Goal: Find specific page/section

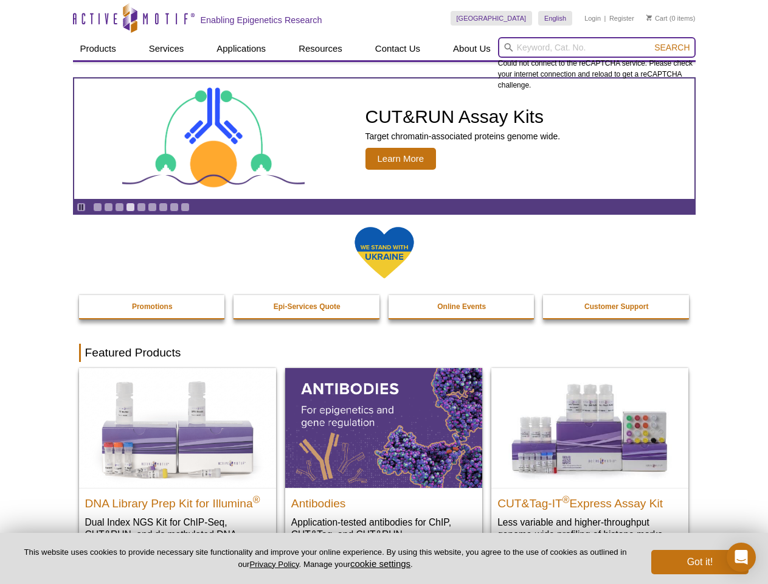
click at [596, 47] on input "search" at bounding box center [597, 47] width 198 height 21
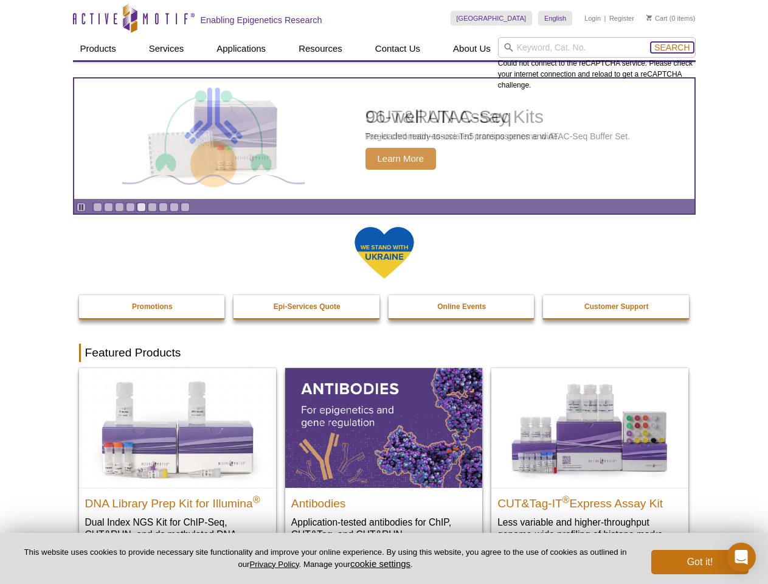
click at [672, 47] on span "Search" at bounding box center [671, 48] width 35 height 10
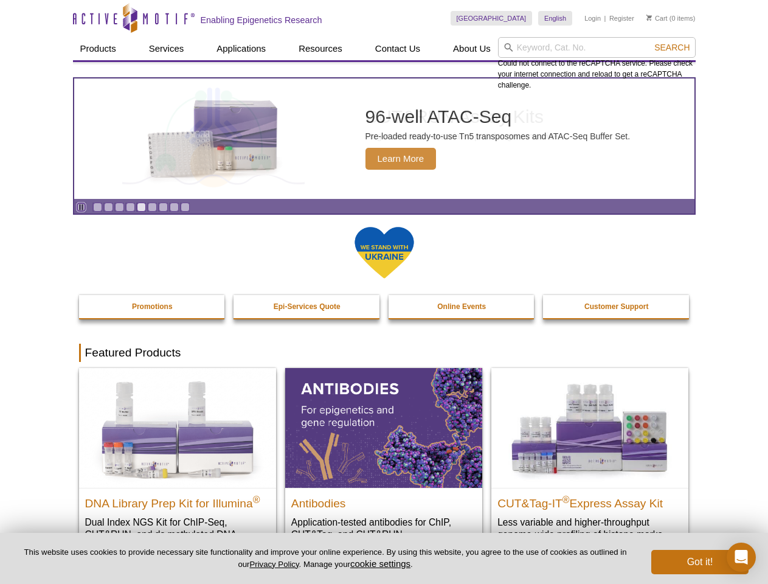
click at [81, 207] on icon "Pause" at bounding box center [81, 207] width 8 height 8
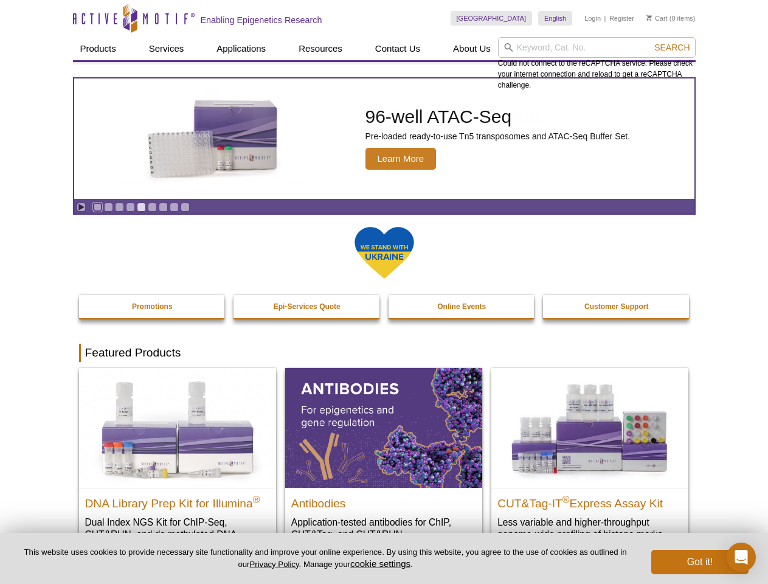
click at [97, 207] on link "Go to slide 1" at bounding box center [97, 206] width 9 height 9
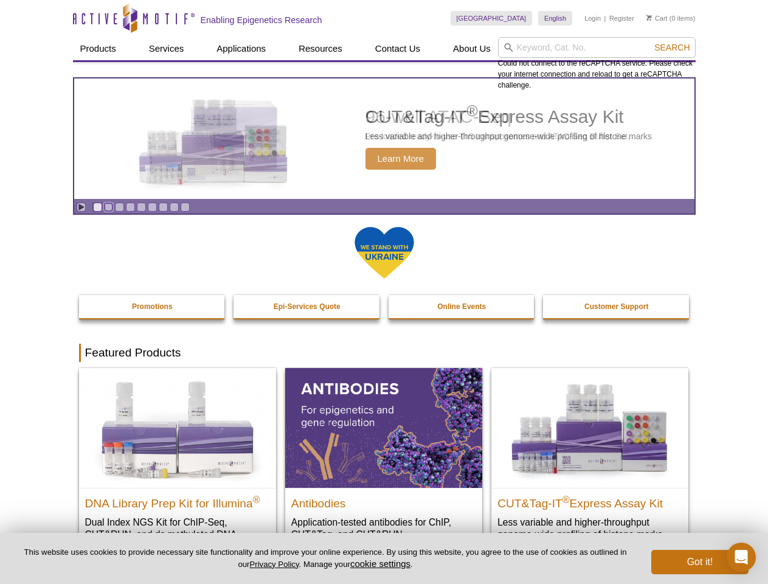
click at [108, 207] on link "Go to slide 2" at bounding box center [108, 206] width 9 height 9
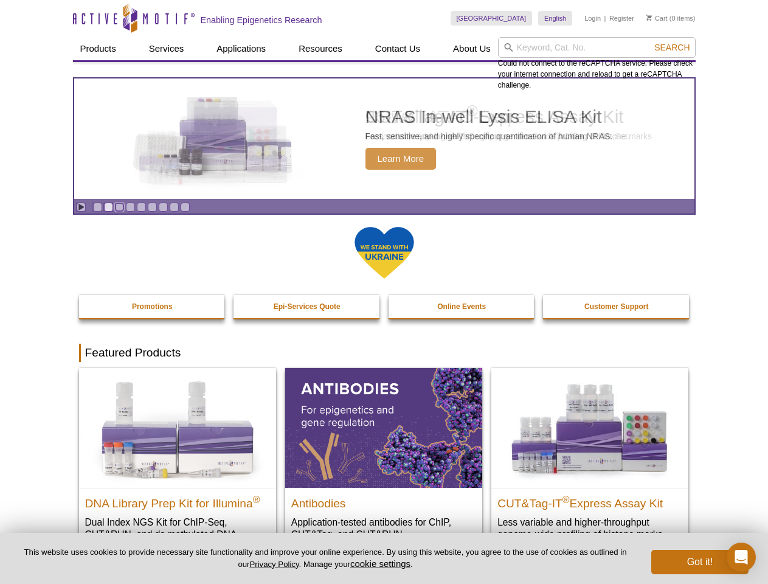
click at [119, 207] on link "Go to slide 3" at bounding box center [119, 206] width 9 height 9
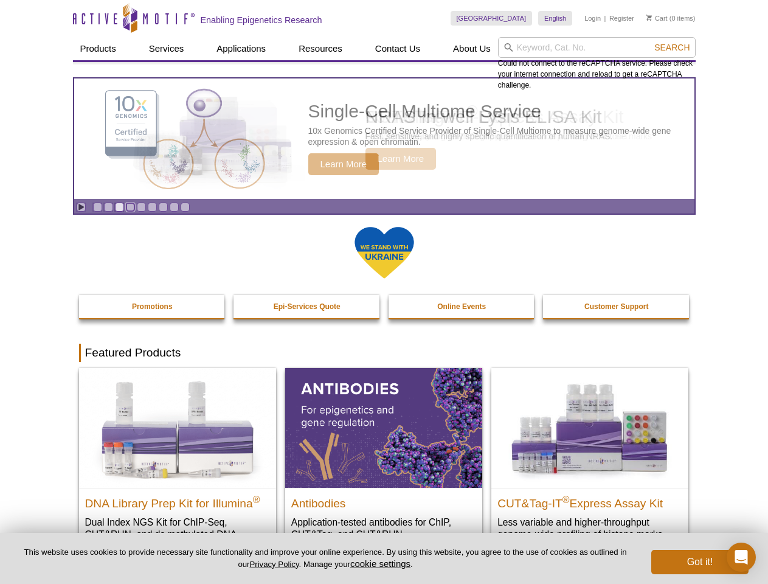
click at [130, 207] on link "Go to slide 4" at bounding box center [130, 206] width 9 height 9
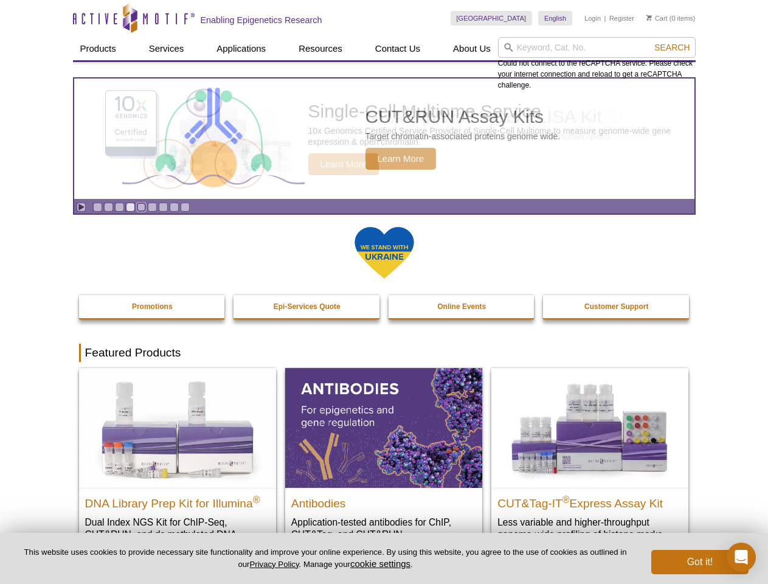
click at [141, 207] on link "Go to slide 5" at bounding box center [141, 206] width 9 height 9
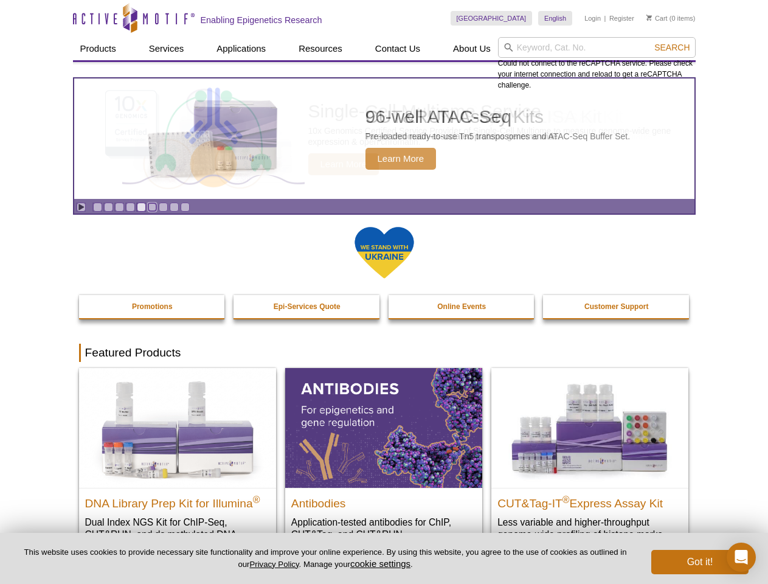
click at [152, 207] on link "Go to slide 6" at bounding box center [152, 206] width 9 height 9
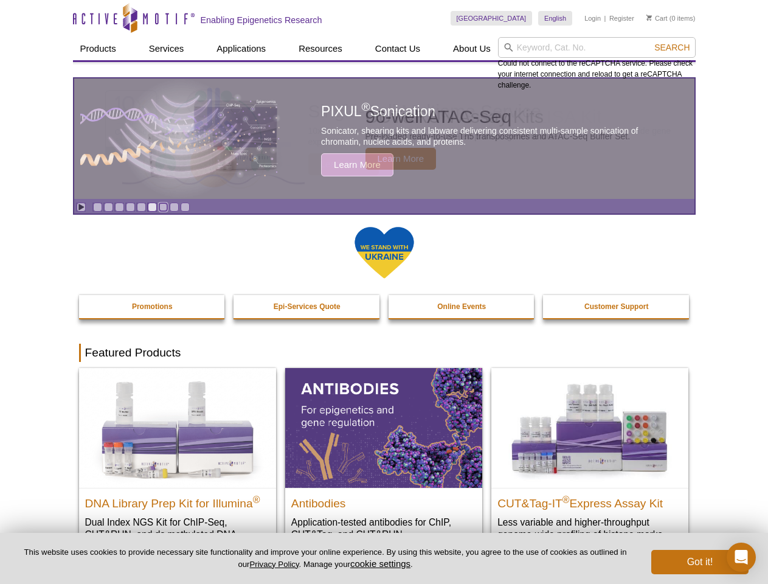
click at [163, 207] on link "Go to slide 7" at bounding box center [163, 206] width 9 height 9
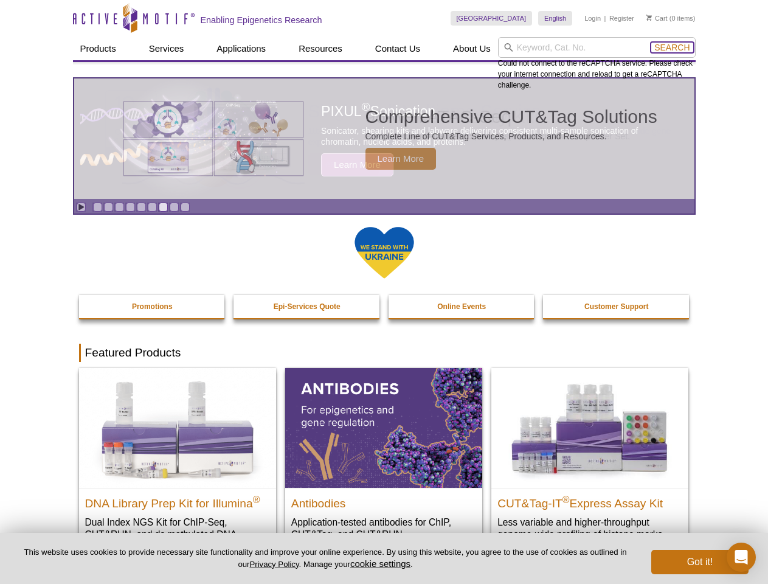
click at [672, 47] on span "Search" at bounding box center [671, 48] width 35 height 10
